Goal: Transaction & Acquisition: Book appointment/travel/reservation

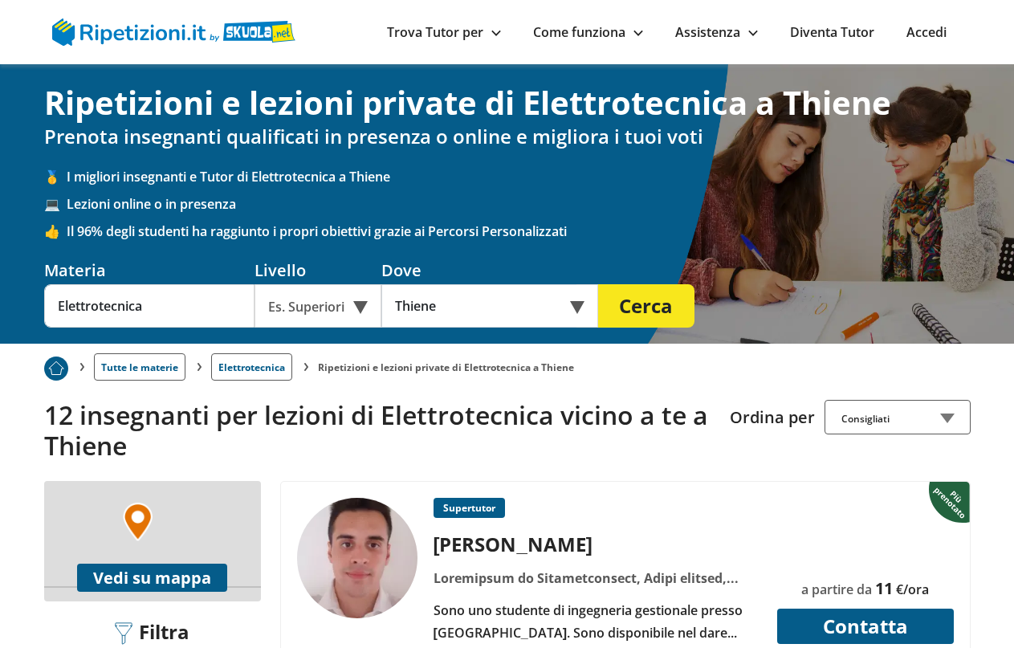
scroll to position [428, 0]
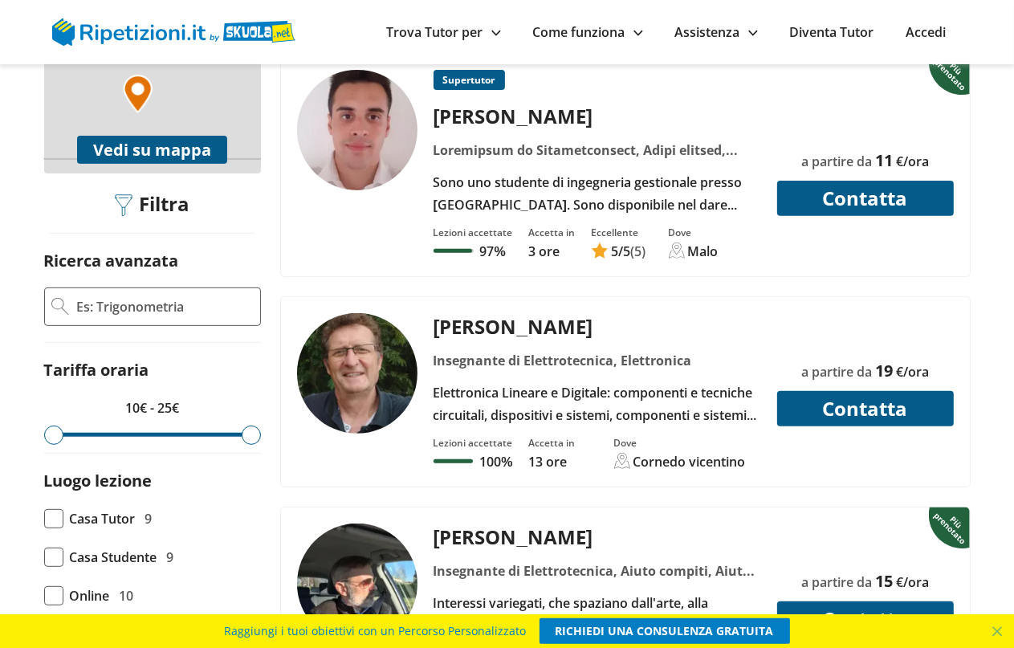
click at [843, 191] on button "Contatta" at bounding box center [865, 198] width 177 height 35
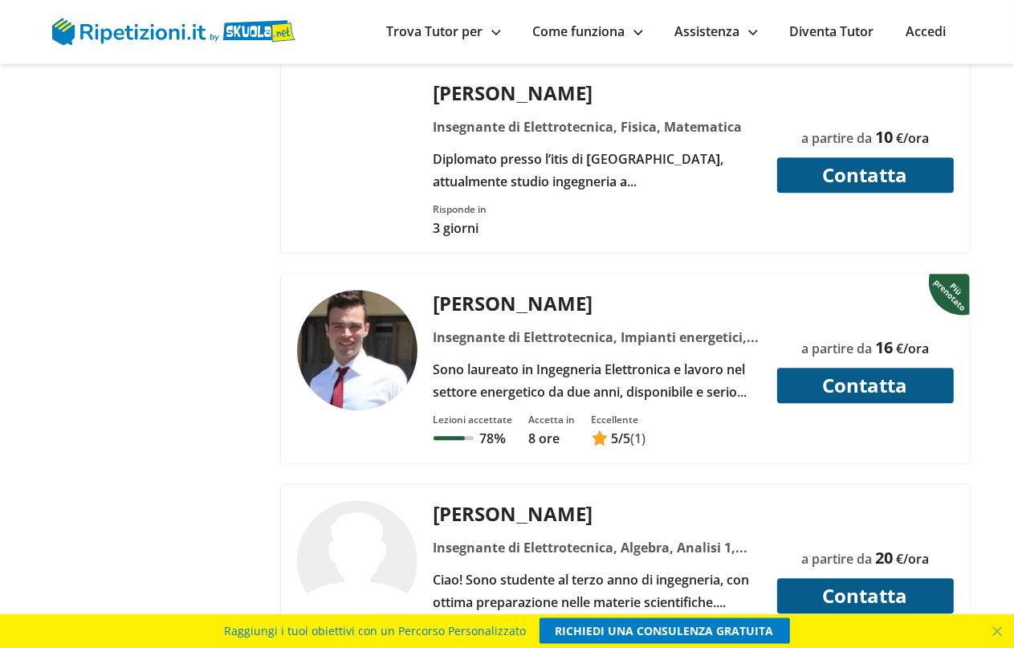
scroll to position [3217, 0]
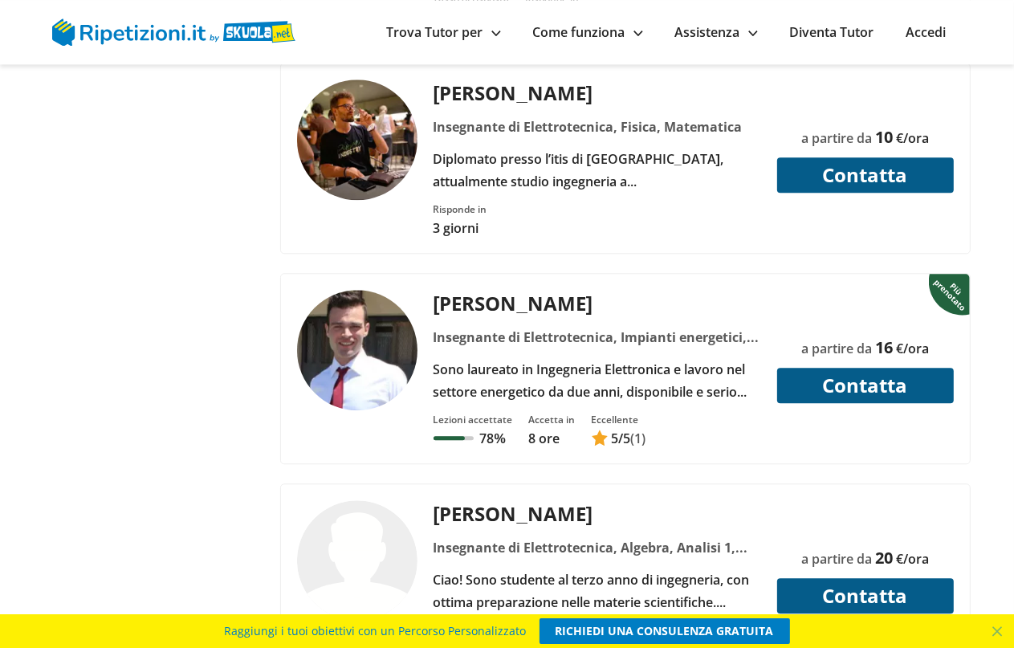
click at [582, 326] on div "Insegnante di Elettrotecnica, Impianti energetici, Matematica" at bounding box center [596, 337] width 339 height 22
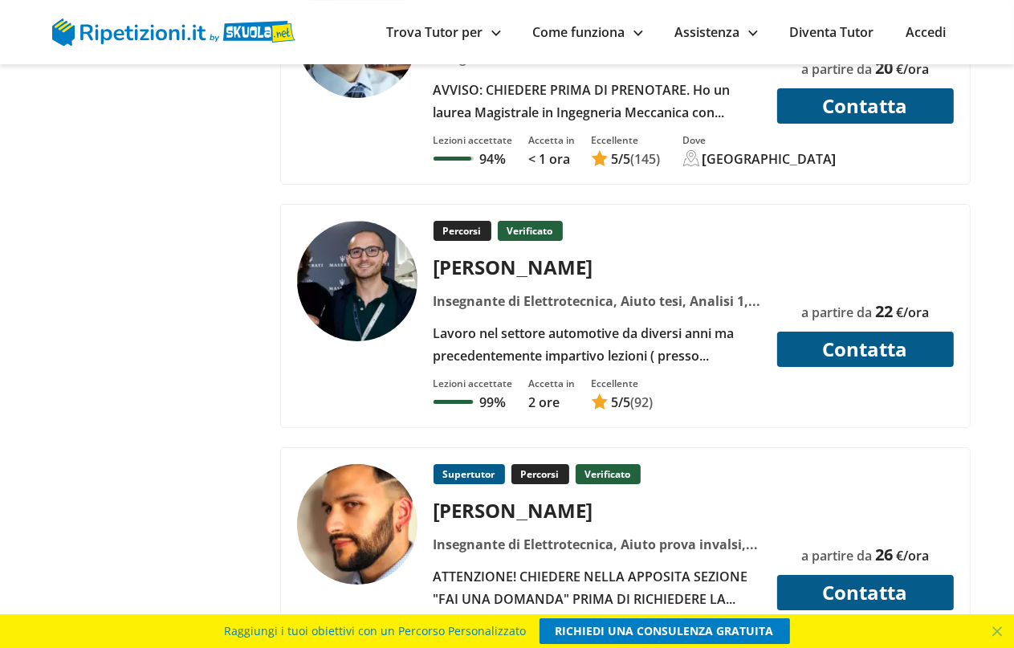
scroll to position [4909, 0]
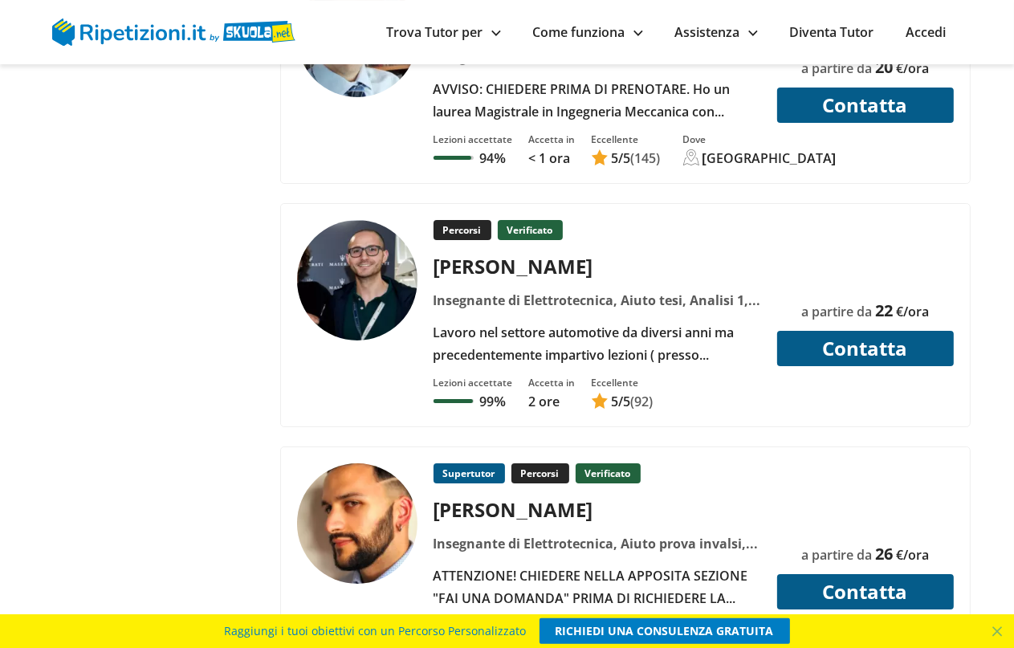
click at [554, 289] on div "Insegnante di Elettrotecnica, Aiuto tesi, Analisi 1, Analisi 2, Costruzione di …" at bounding box center [596, 300] width 339 height 22
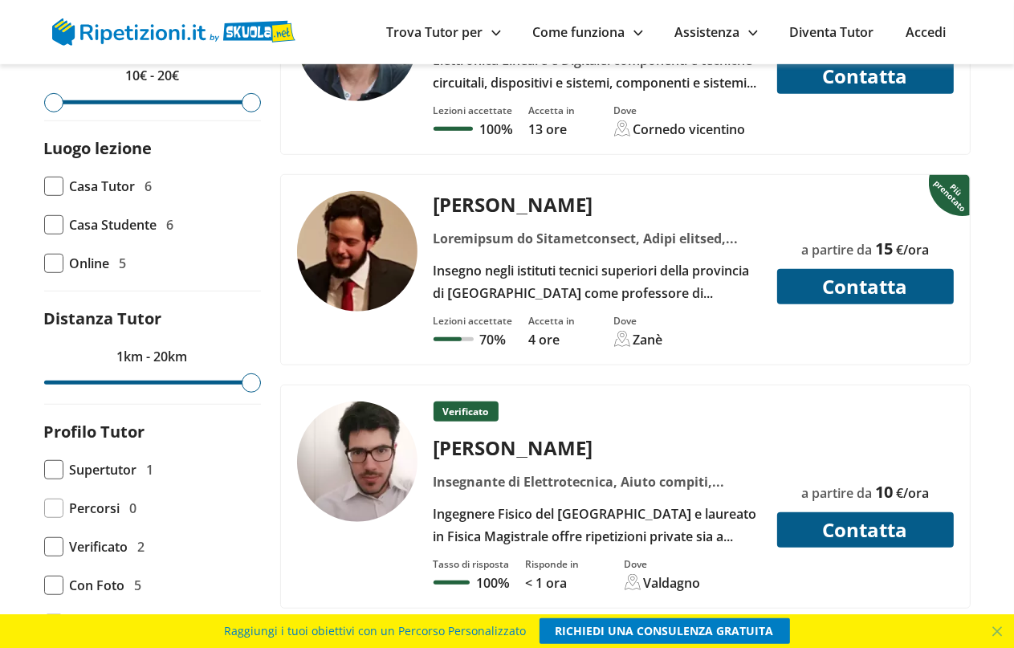
scroll to position [761, 0]
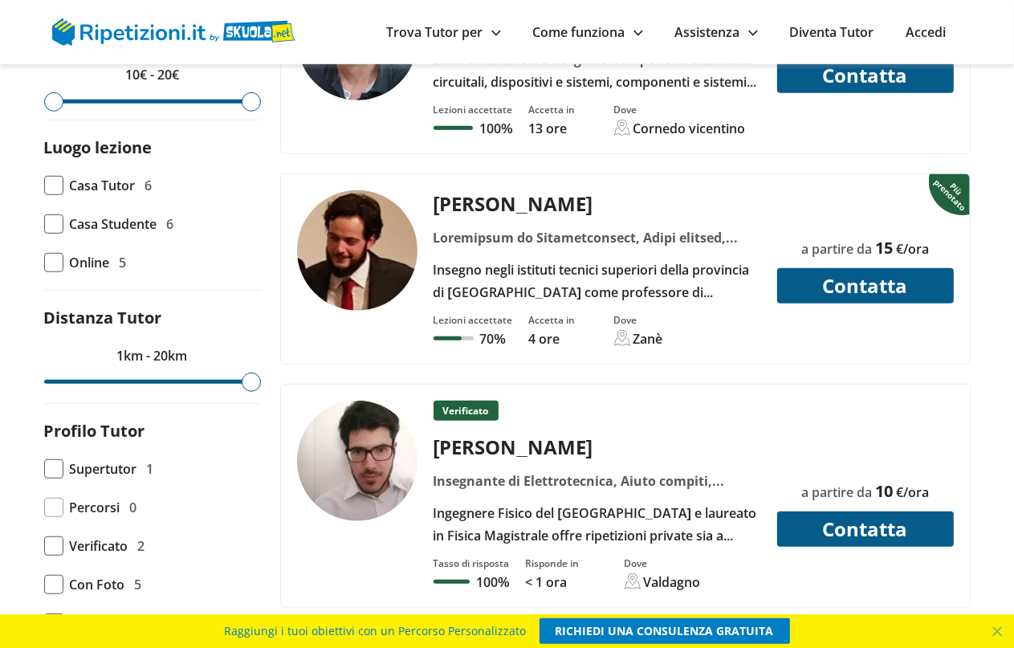
click at [543, 234] on div at bounding box center [596, 237] width 339 height 22
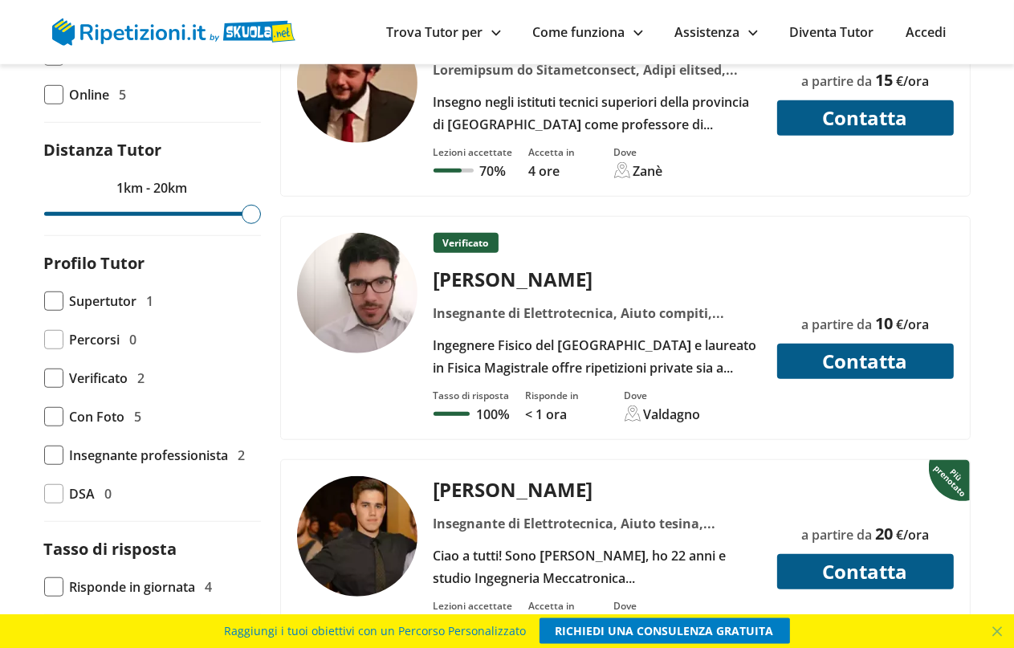
scroll to position [929, 0]
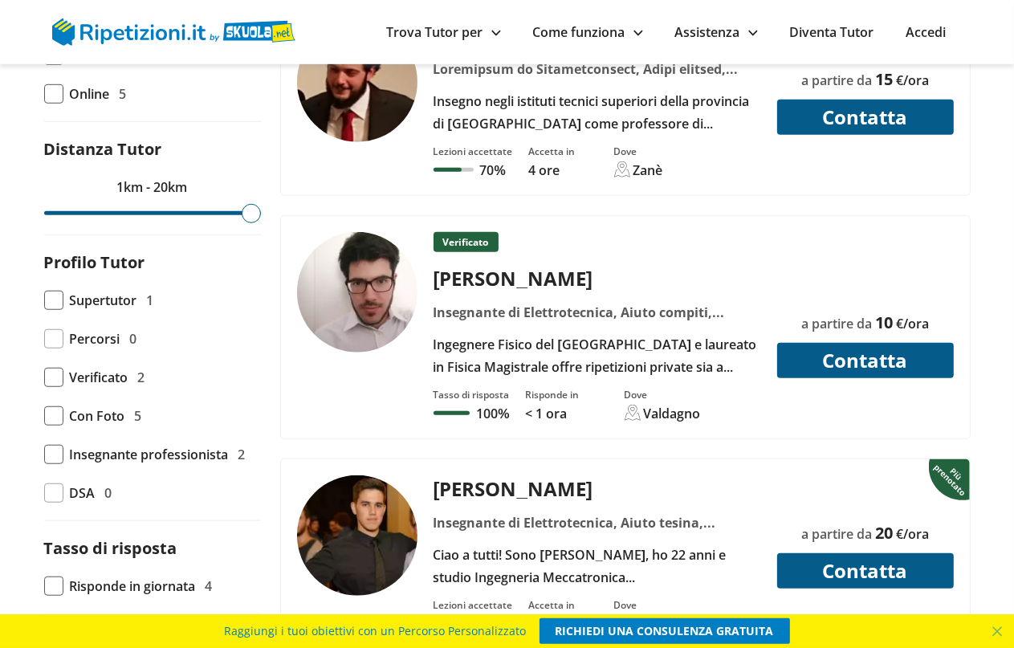
click at [499, 269] on div "[PERSON_NAME]" at bounding box center [596, 278] width 339 height 26
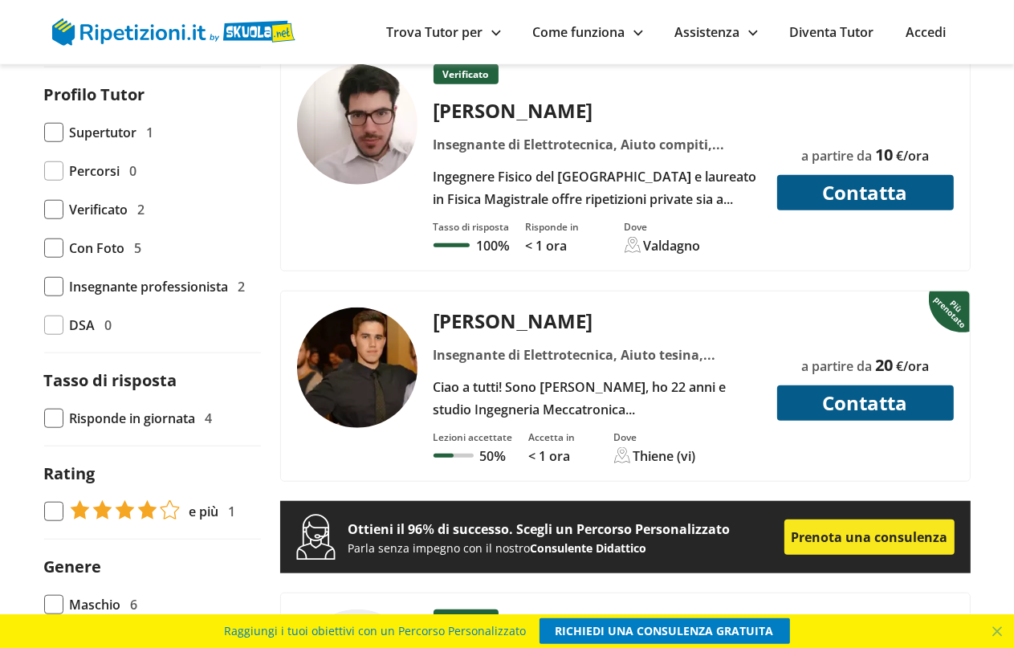
scroll to position [1098, 0]
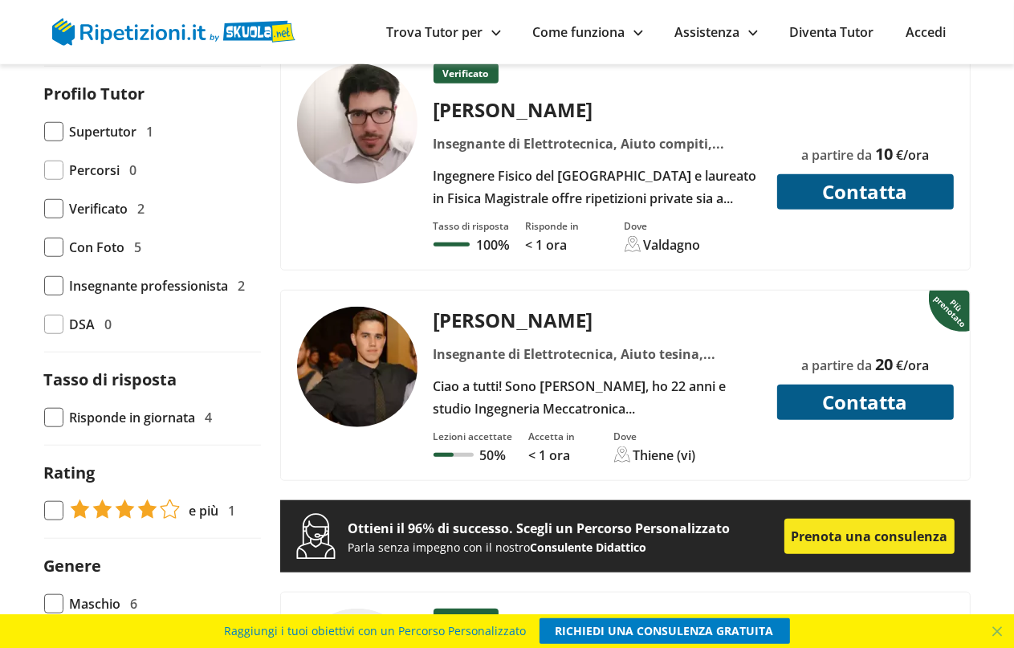
click at [600, 343] on div "Insegnante di Elettrotecnica, Aiuto tesina, Elettronica, Fisica, Fondamenti di …" at bounding box center [596, 354] width 339 height 22
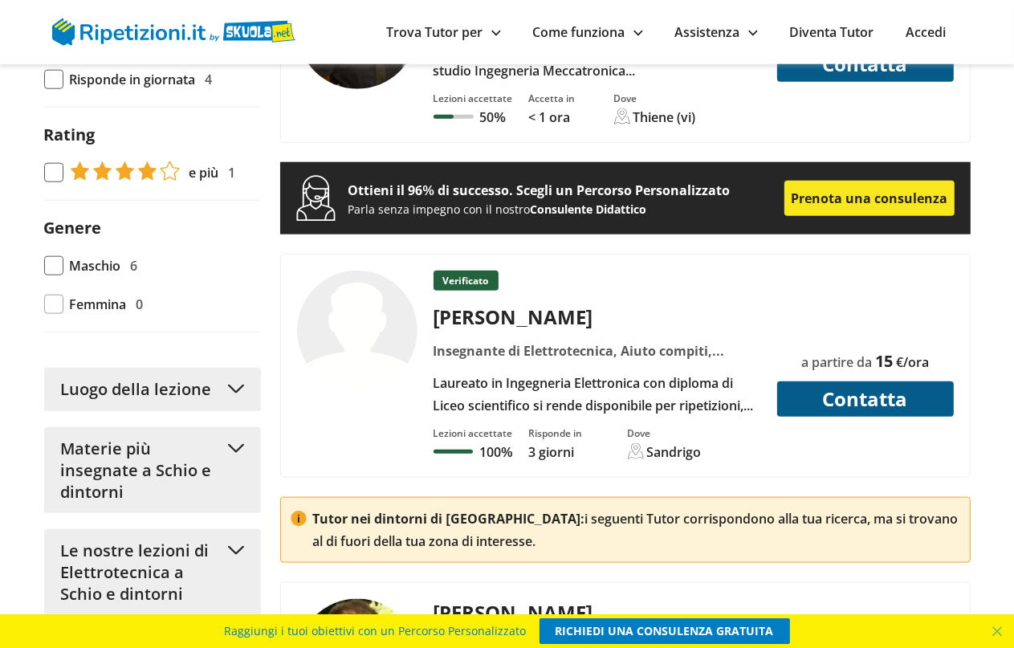
scroll to position [1437, 0]
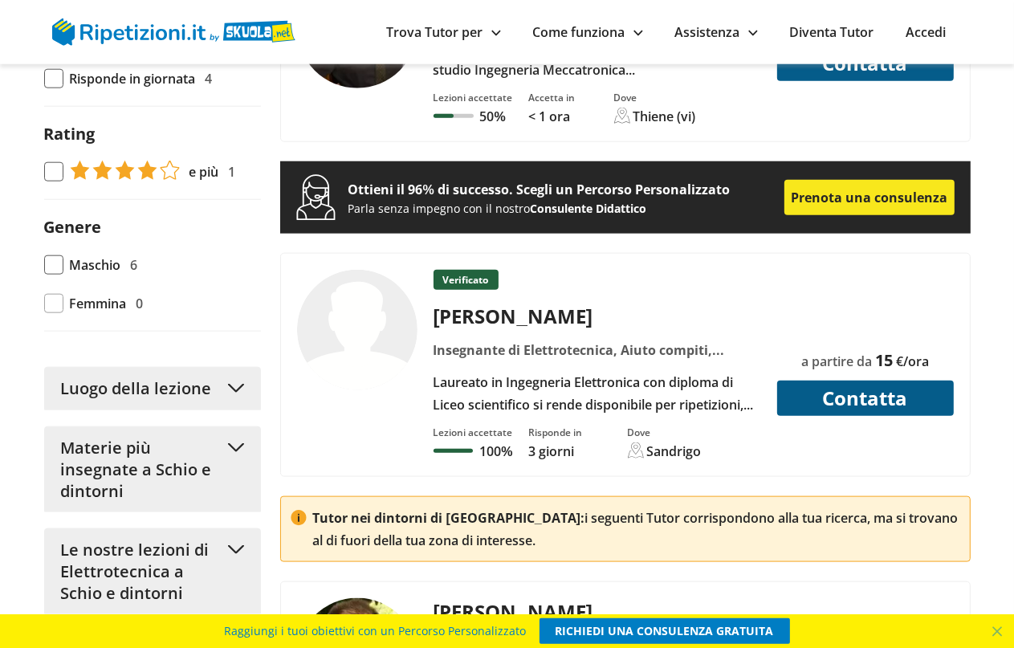
click at [509, 303] on div "[PERSON_NAME]" at bounding box center [596, 316] width 339 height 26
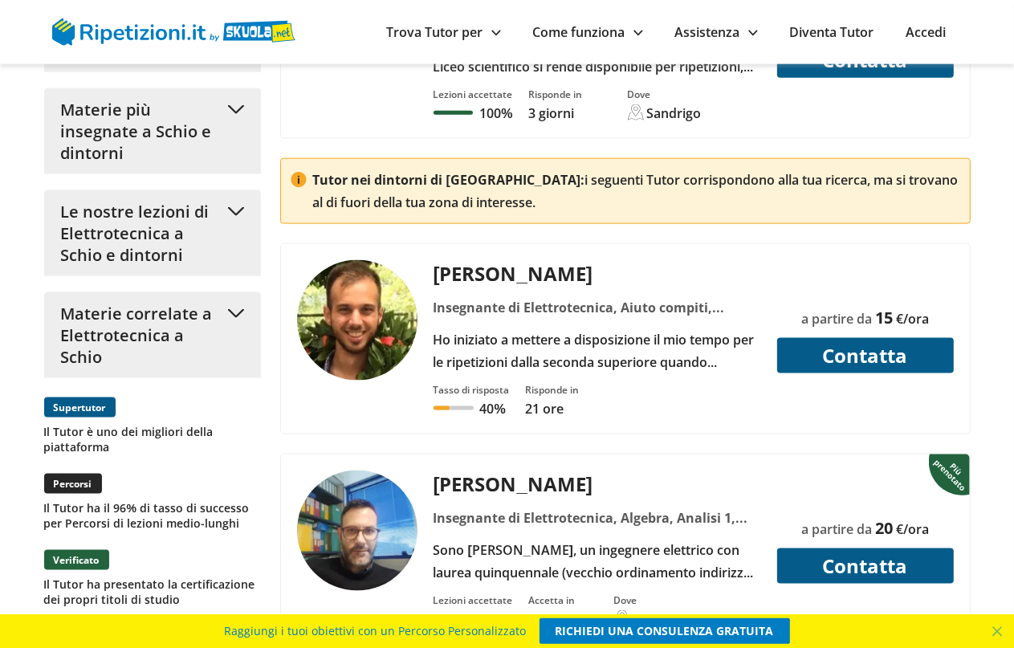
scroll to position [1775, 0]
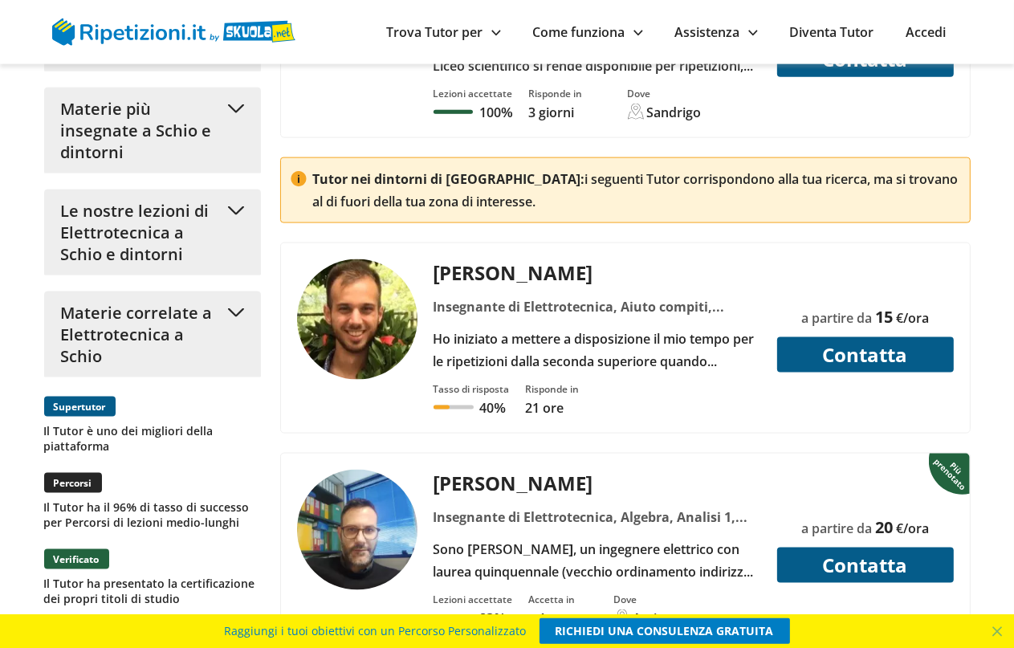
click at [560, 295] on div "Insegnante di Elettrotecnica, Aiuto compiti, Arduino, Aritmetica, Doposcuola, E…" at bounding box center [596, 306] width 339 height 22
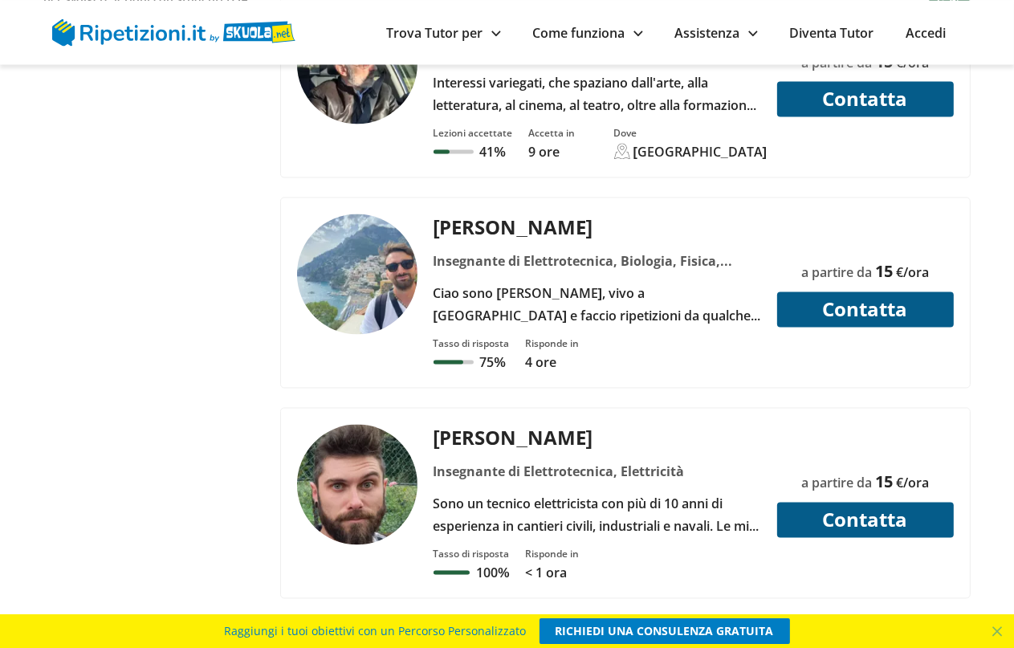
scroll to position [2453, 0]
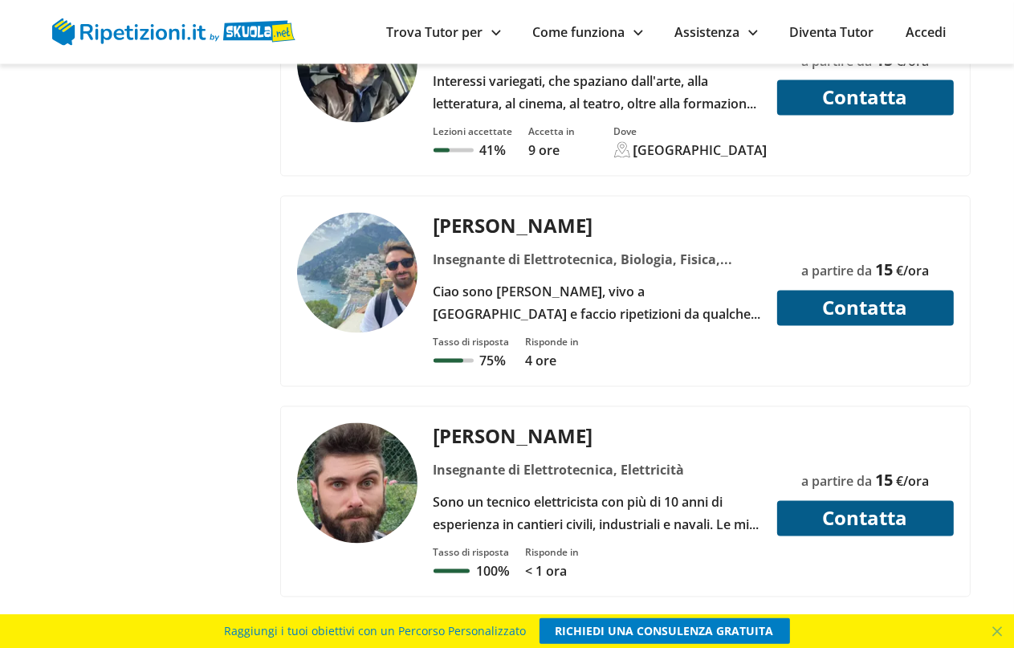
click at [580, 281] on div "Ciao sono [PERSON_NAME], vivo a [GEOGRAPHIC_DATA] e faccio ripetizioni da qualc…" at bounding box center [596, 303] width 339 height 45
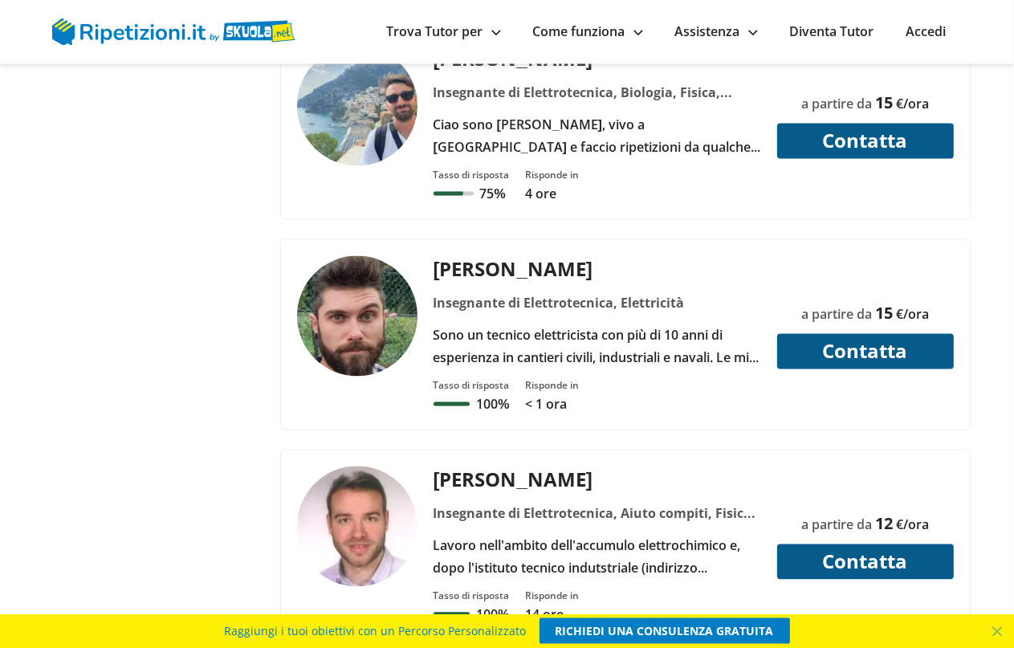
scroll to position [2620, 0]
click at [606, 323] on div "Sono un tecnico elettricista con più di 10 anni di esperienza in cantieri civil…" at bounding box center [596, 345] width 339 height 45
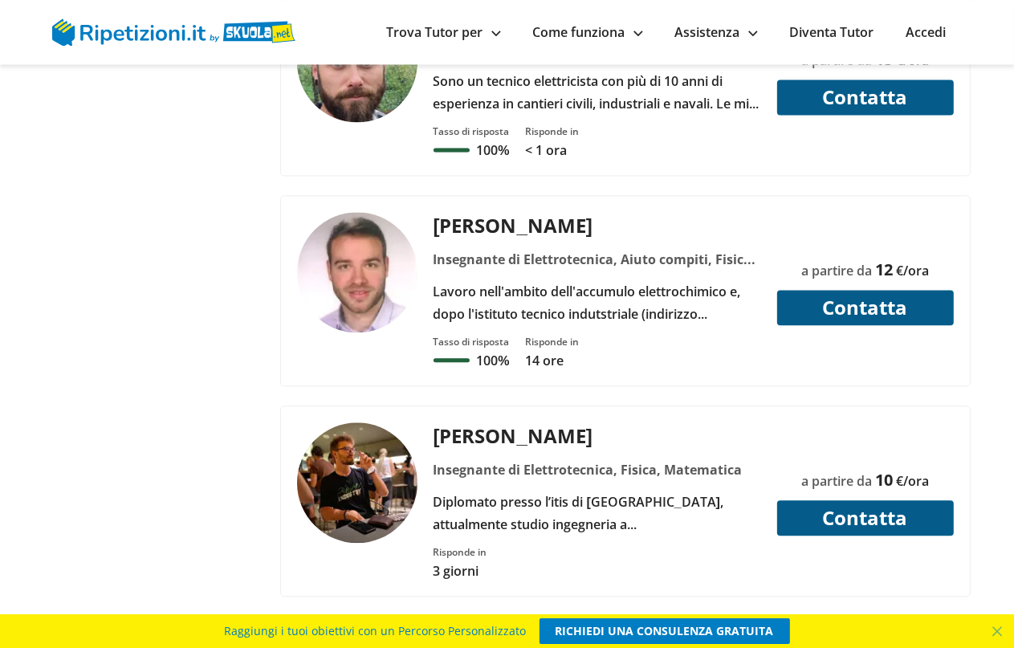
scroll to position [2875, 0]
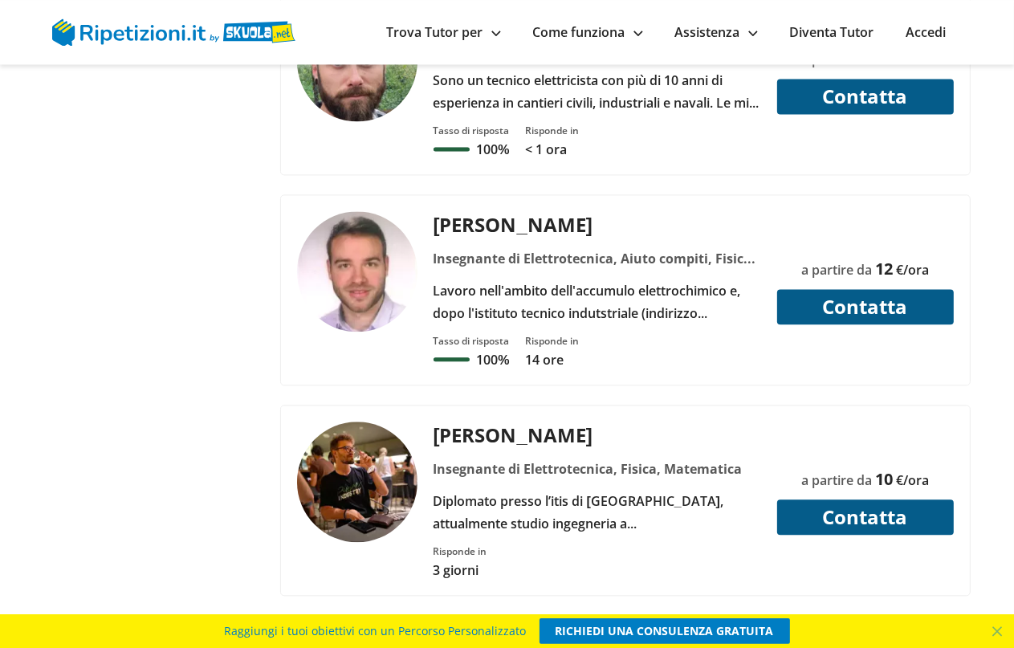
click at [608, 254] on div "[PERSON_NAME] Insegnante di Elettrotecnica, Aiuto compiti, Fisica, Francese, [D…" at bounding box center [596, 267] width 339 height 113
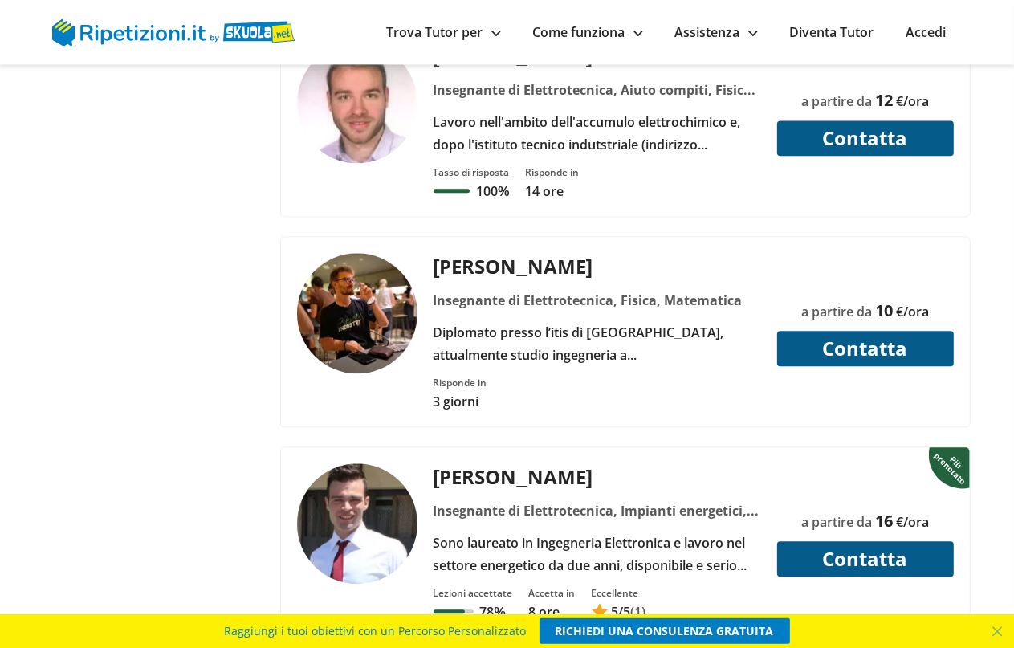
scroll to position [3044, 0]
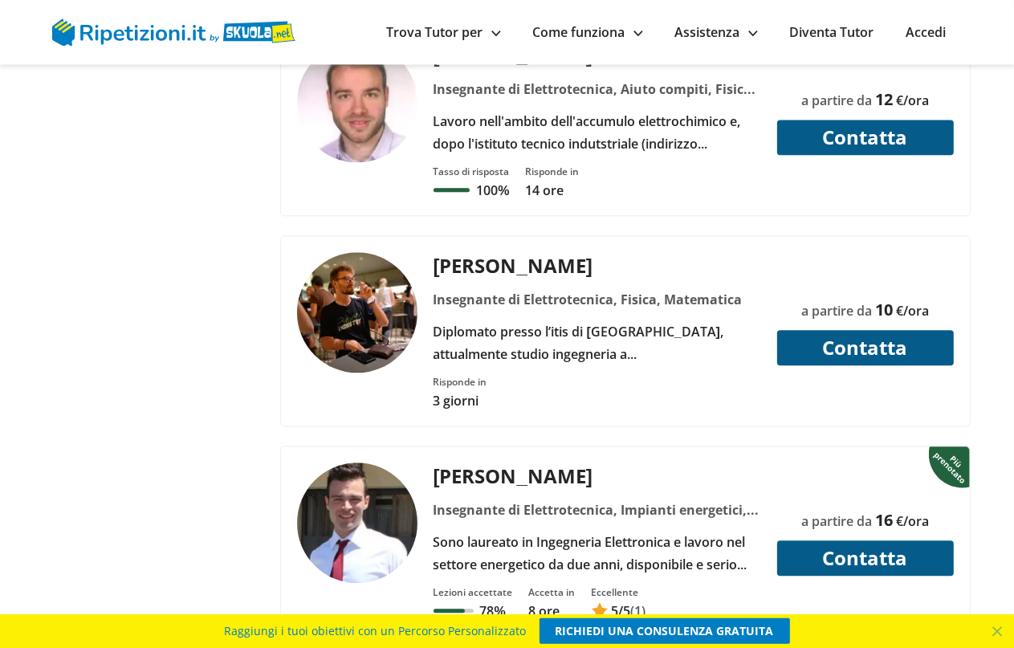
click at [599, 288] on div "Insegnante di Elettrotecnica, Fisica, Matematica" at bounding box center [596, 299] width 339 height 22
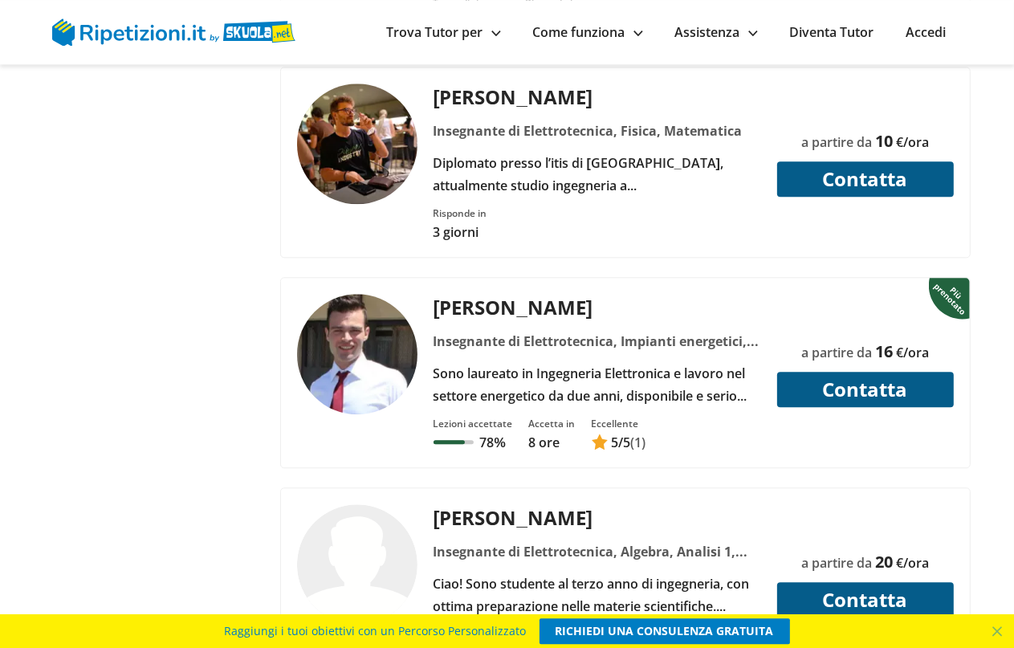
scroll to position [3214, 0]
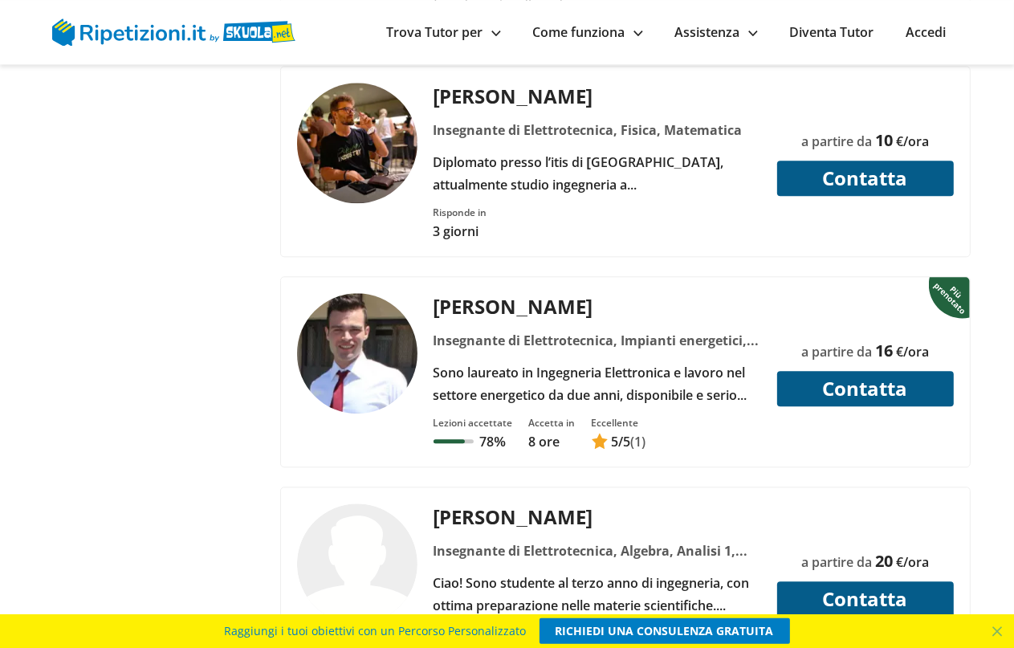
click at [640, 361] on div "Sono laureato in Ingegneria Elettronica e lavoro nel settore energetico da due …" at bounding box center [596, 383] width 339 height 45
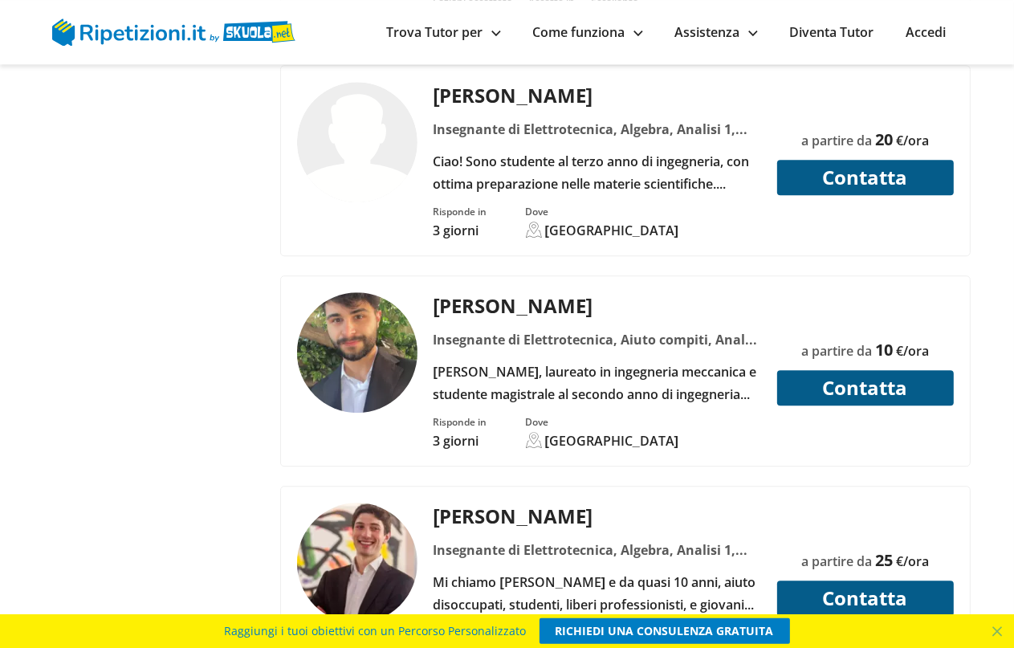
scroll to position [3636, 0]
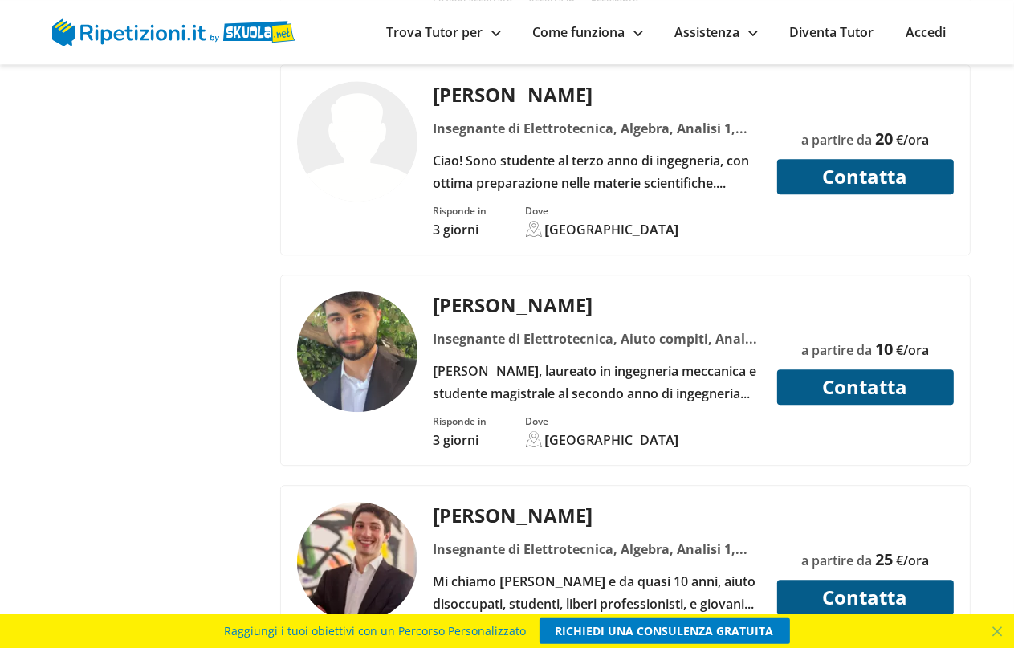
click at [614, 360] on div "[PERSON_NAME], laureato in ingegneria meccanica e studente magistrale al second…" at bounding box center [596, 382] width 339 height 45
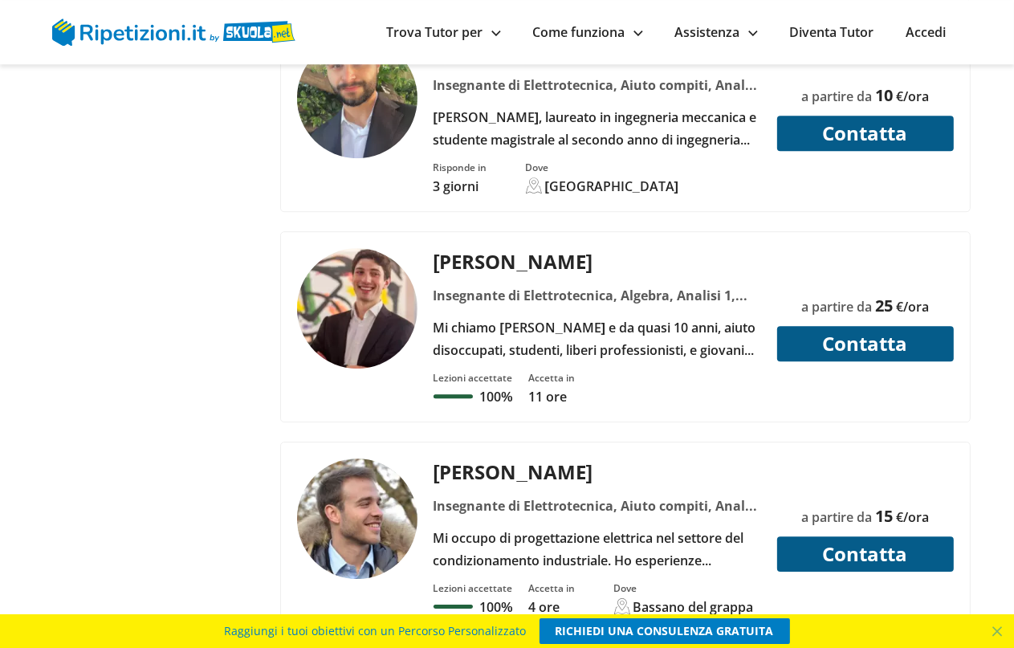
scroll to position [3890, 0]
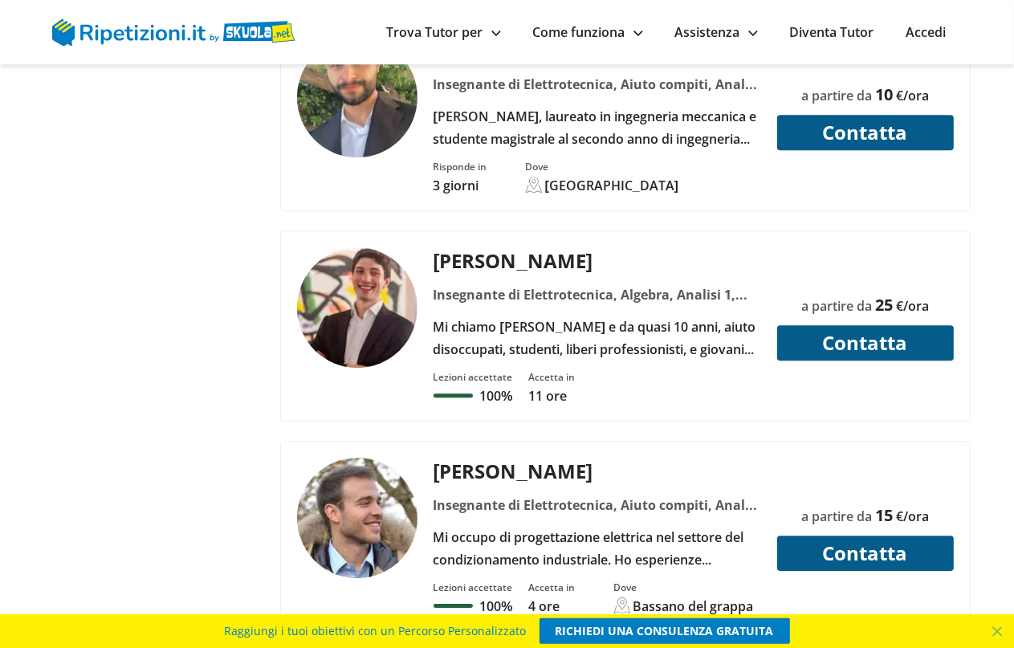
click at [641, 283] on div "Insegnante di Elettrotecnica, Algebra, Analisi 1, Analisi 2, Elettronica, Elett…" at bounding box center [596, 294] width 339 height 22
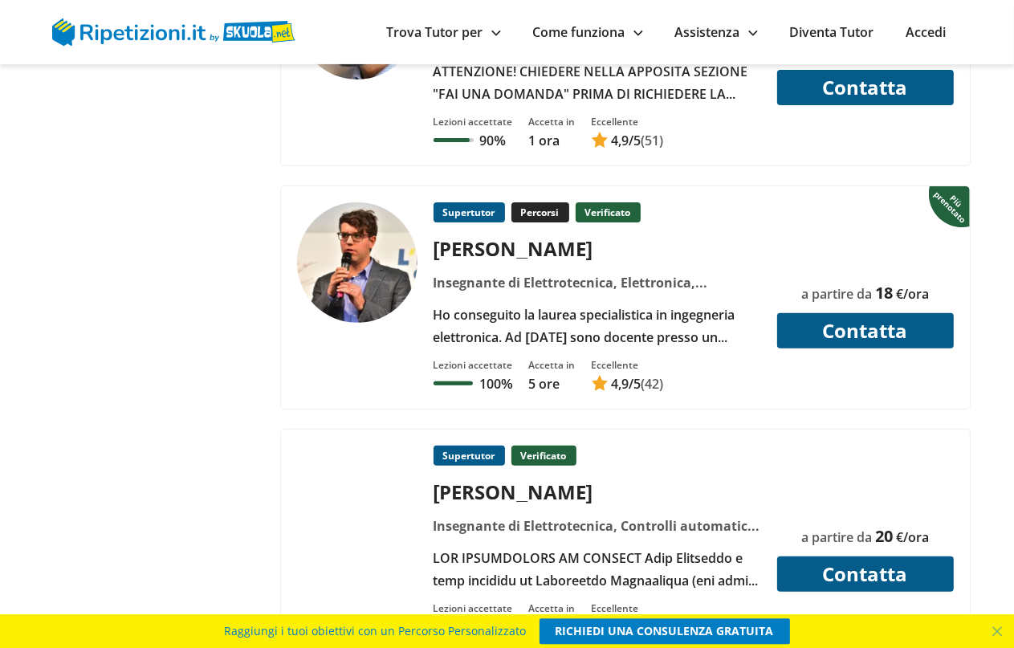
scroll to position [5414, 0]
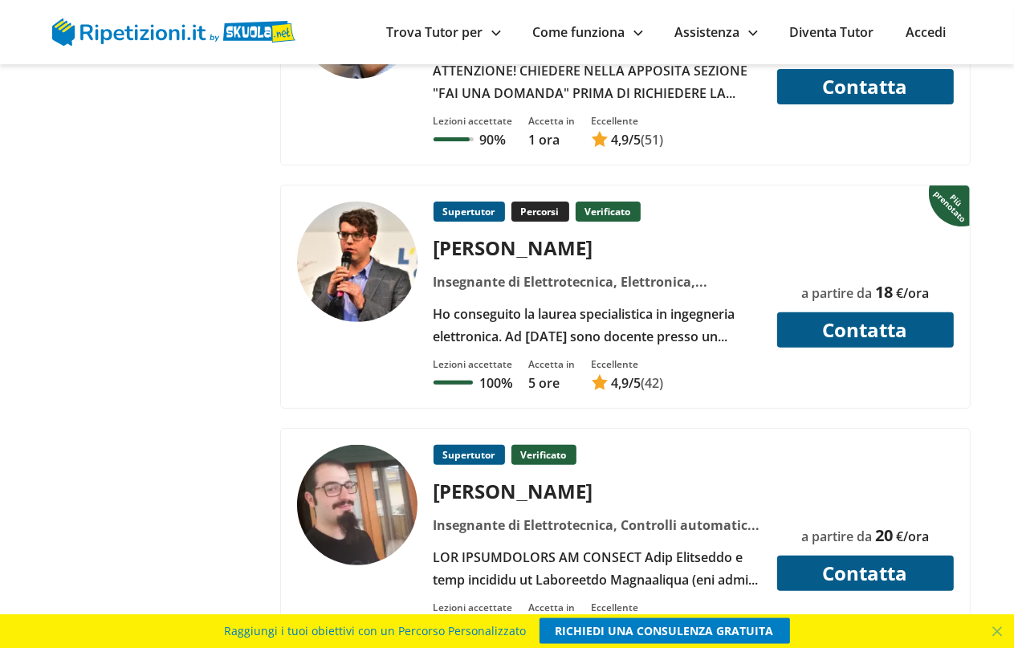
click at [596, 303] on div "Ho conseguito la laurea specialistica in ingegneria elettronica. Ad [DATE] sono…" at bounding box center [596, 325] width 339 height 45
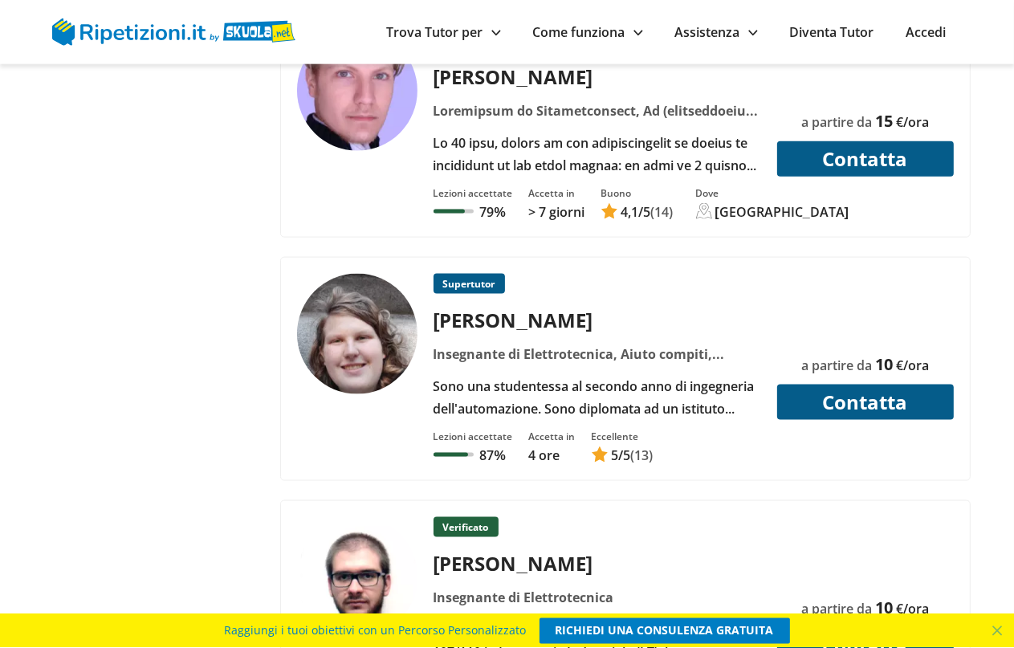
scroll to position [6769, 0]
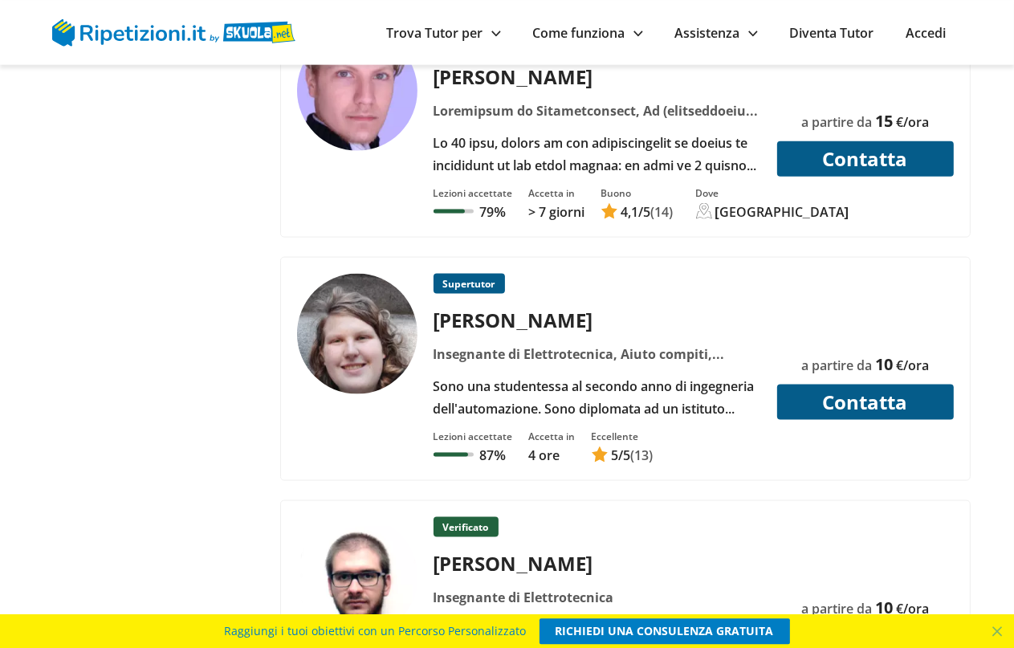
click at [625, 342] on div "Insegnante di Elettrotecnica, Aiuto compiti, Algebra, Chimica, Fisica, Inglese,…" at bounding box center [596, 353] width 339 height 22
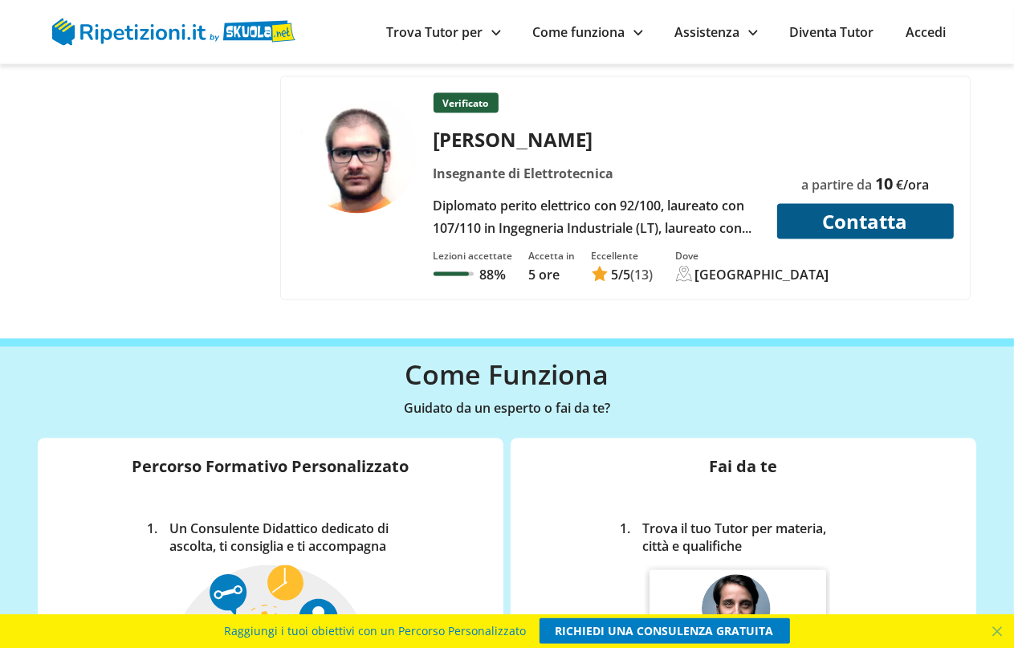
scroll to position [7193, 0]
